Goal: Task Accomplishment & Management: Manage account settings

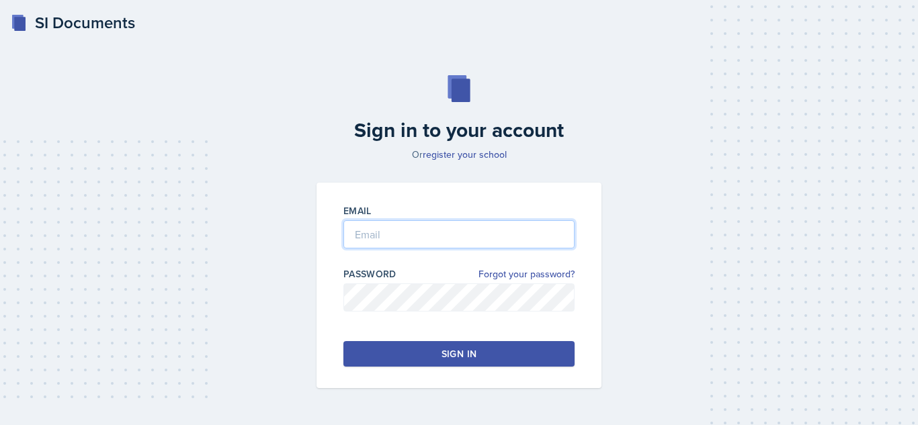
click at [403, 241] on input "email" at bounding box center [458, 234] width 231 height 28
type input "[EMAIL_ADDRESS][DOMAIN_NAME]"
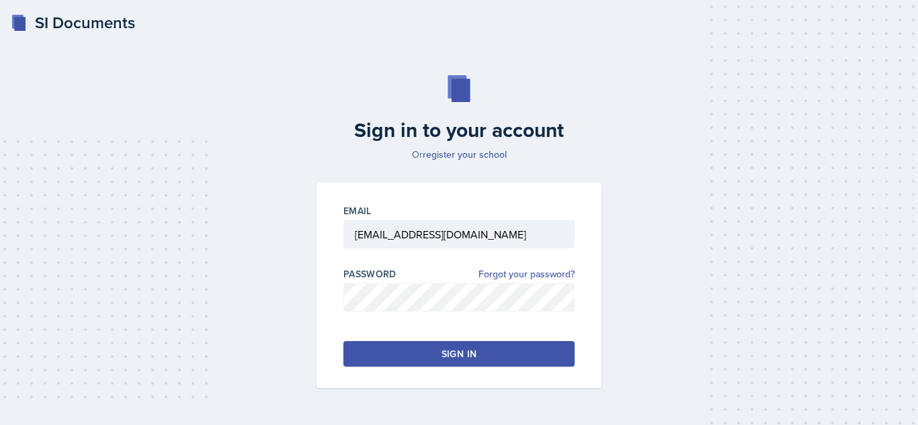
click at [489, 364] on button "Sign in" at bounding box center [458, 354] width 231 height 26
